Goal: Task Accomplishment & Management: Use online tool/utility

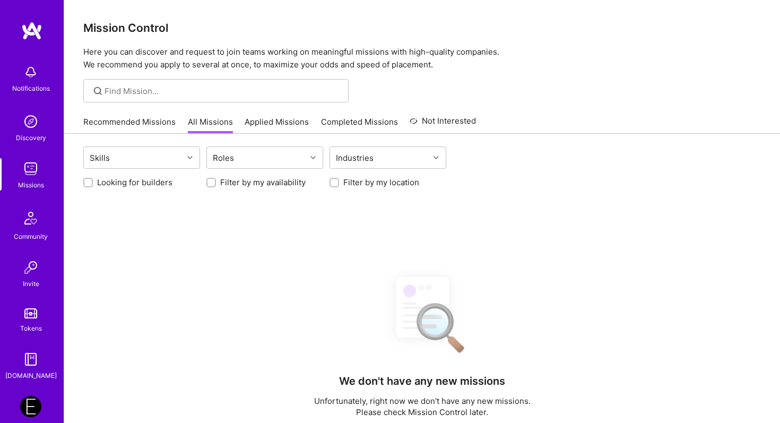
click at [29, 411] on img at bounding box center [30, 406] width 21 height 21
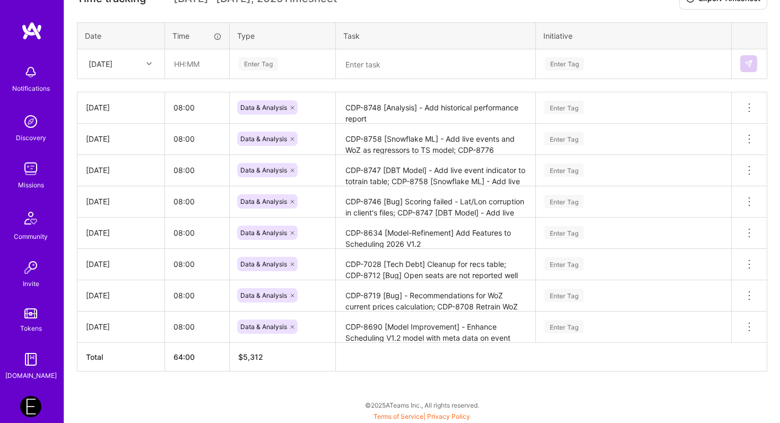
scroll to position [319, 0]
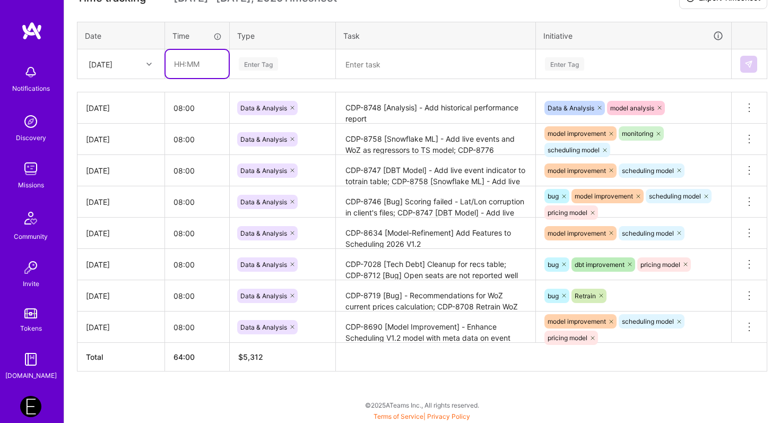
click at [195, 62] on input "text" at bounding box center [196, 64] width 63 height 28
type input "08:00"
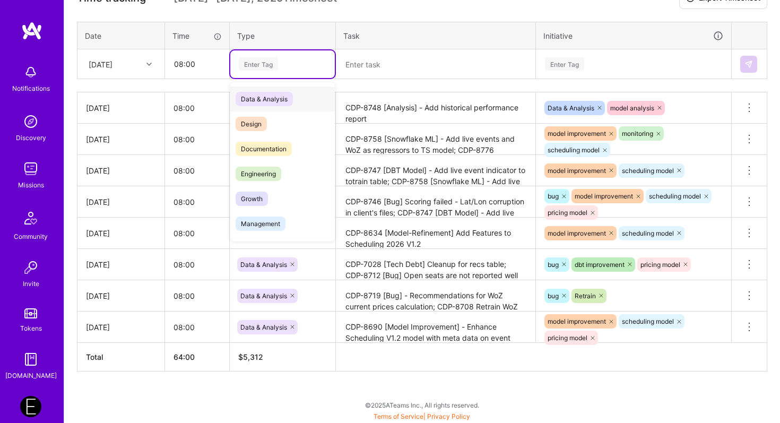
click at [243, 63] on div "Enter Tag" at bounding box center [258, 64] width 39 height 16
click at [269, 98] on span "Data & Analysis" at bounding box center [264, 99] width 57 height 14
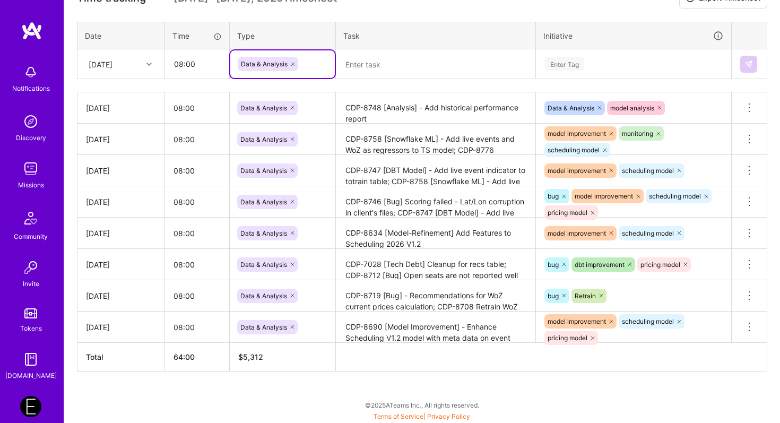
click at [561, 64] on div "Enter Tag" at bounding box center [564, 64] width 39 height 16
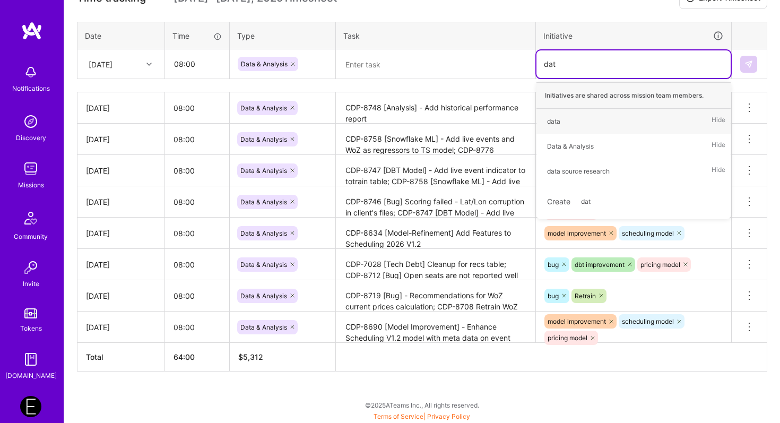
type input "data"
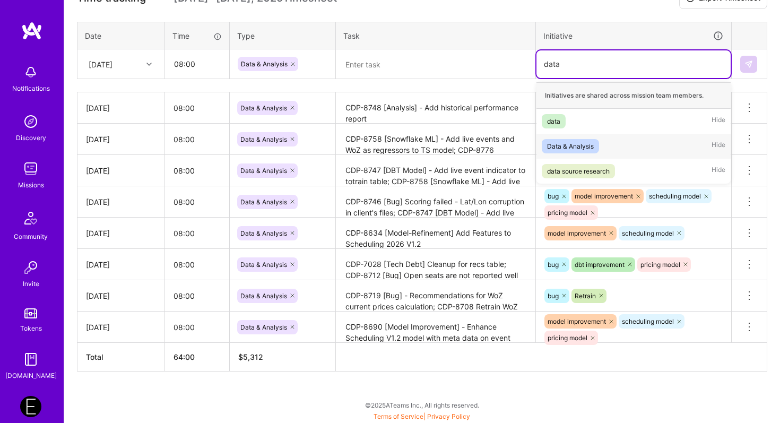
click at [577, 144] on div "Data & Analysis" at bounding box center [570, 146] width 47 height 11
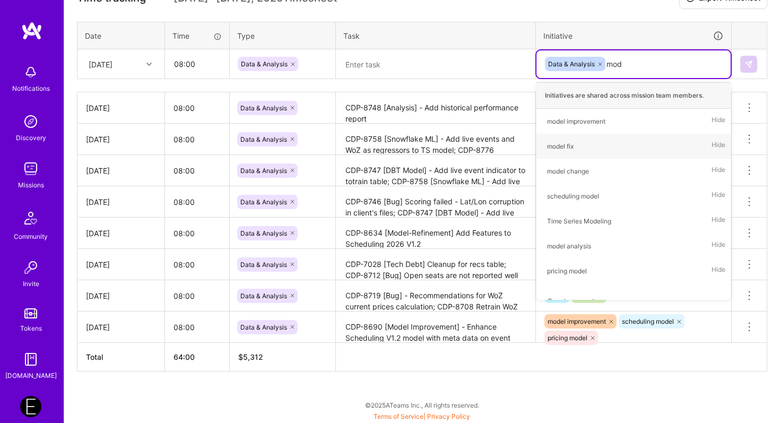
type input "mode"
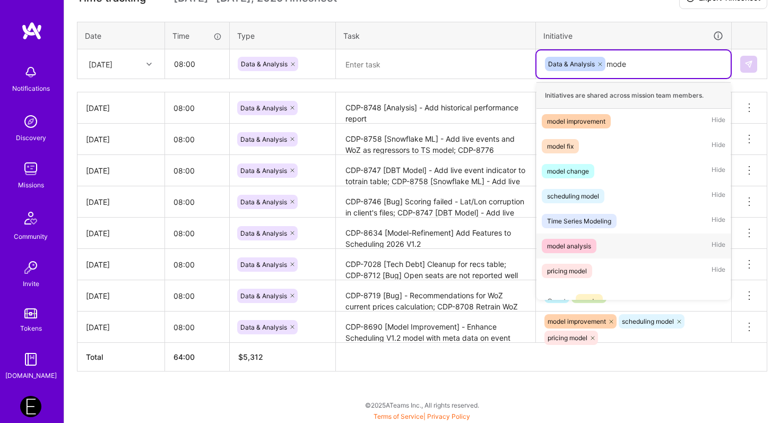
click at [573, 247] on div "model analysis" at bounding box center [569, 245] width 44 height 11
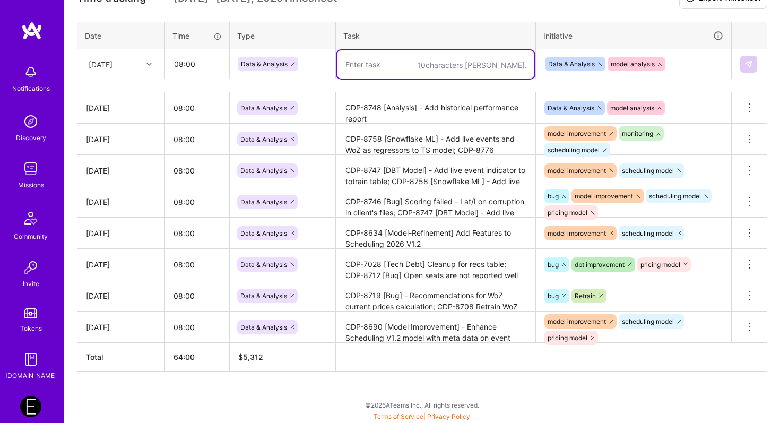
click at [417, 57] on textarea at bounding box center [435, 64] width 197 height 28
paste textarea "[DBT] - Recommendations Acceptance Rate"
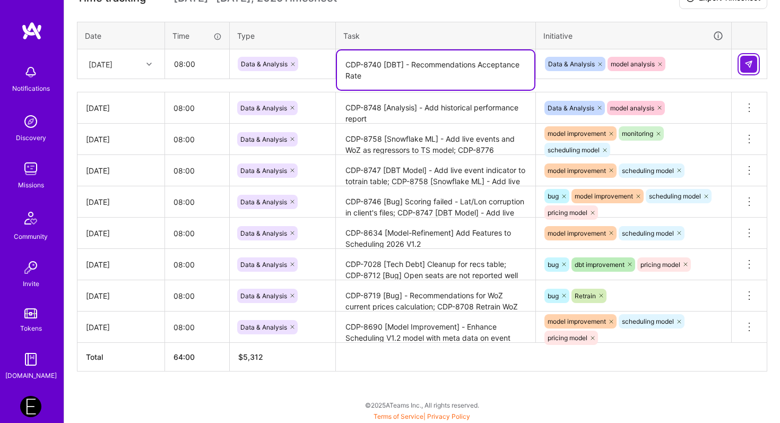
type textarea "CDP-8740 [DBT] - Recommendations Acceptance Rate"
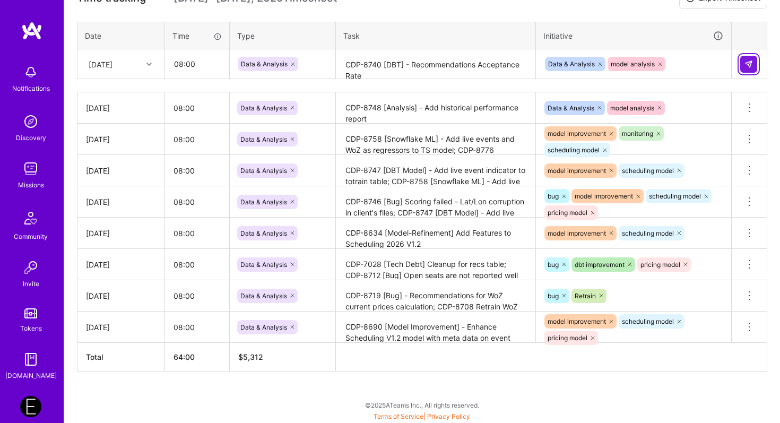
click at [744, 63] on img at bounding box center [748, 64] width 8 height 8
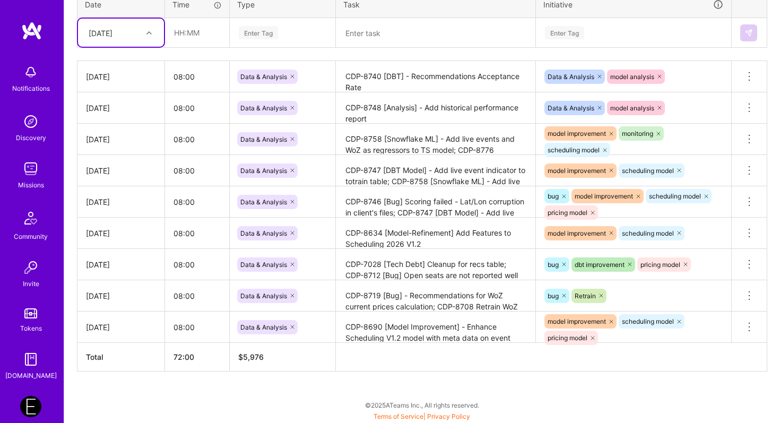
scroll to position [0, 0]
